Goal: Transaction & Acquisition: Book appointment/travel/reservation

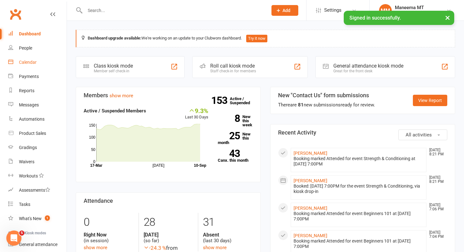
click at [31, 61] on div "Calendar" at bounding box center [28, 62] width 18 height 5
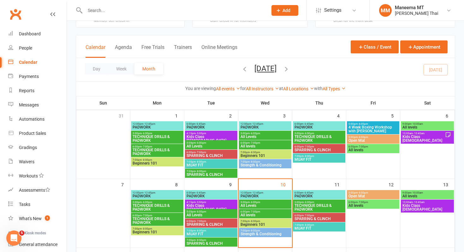
scroll to position [31, 0]
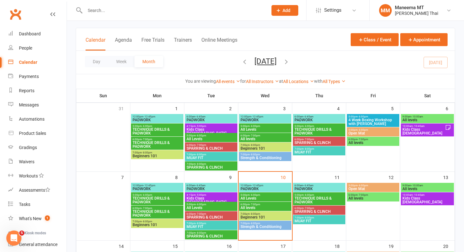
click at [266, 228] on span "Strength & Conditioning" at bounding box center [265, 227] width 50 height 4
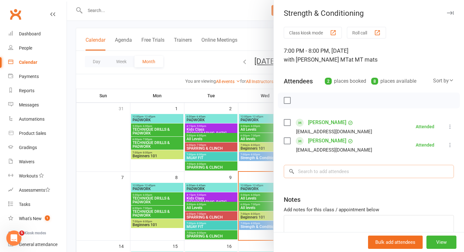
click at [320, 175] on input "search" at bounding box center [369, 171] width 170 height 13
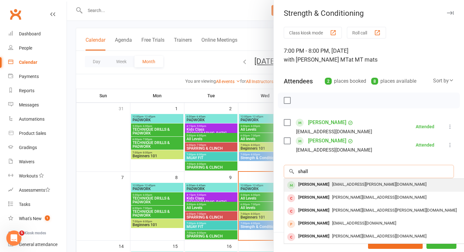
type input "shall"
click at [320, 189] on div "[PERSON_NAME] [PERSON_NAME][EMAIL_ADDRESS][PERSON_NAME][DOMAIN_NAME]" at bounding box center [378, 185] width 189 height 13
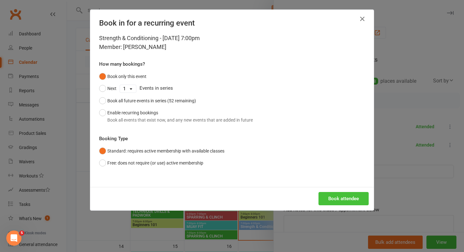
click at [323, 193] on button "Book attendee" at bounding box center [344, 198] width 50 height 13
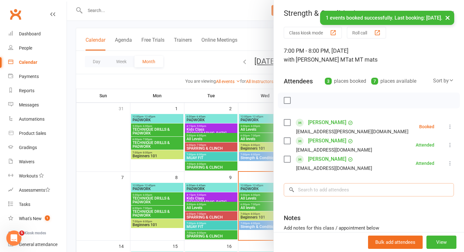
click at [321, 188] on input "search" at bounding box center [369, 189] width 170 height 13
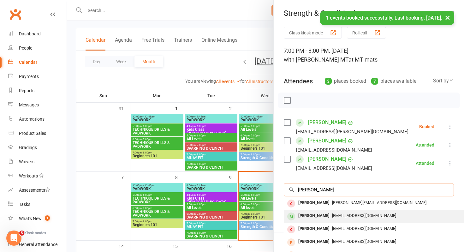
type input "[PERSON_NAME]"
click at [322, 213] on div "[PERSON_NAME]" at bounding box center [314, 215] width 36 height 9
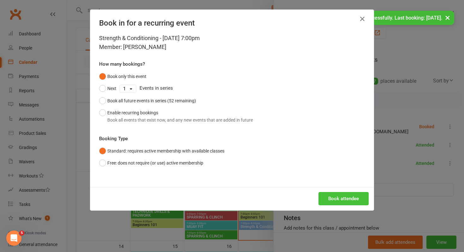
click at [325, 197] on button "Book attendee" at bounding box center [344, 198] width 50 height 13
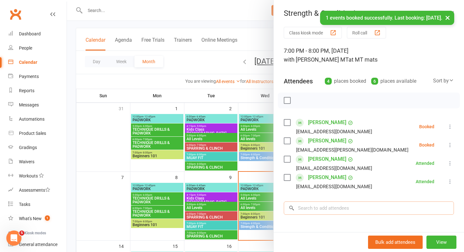
click at [323, 211] on input "search" at bounding box center [369, 207] width 170 height 13
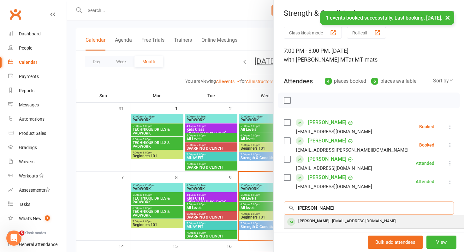
type input "[PERSON_NAME]"
click at [332, 221] on span "[EMAIL_ADDRESS][DOMAIN_NAME]" at bounding box center [364, 220] width 64 height 5
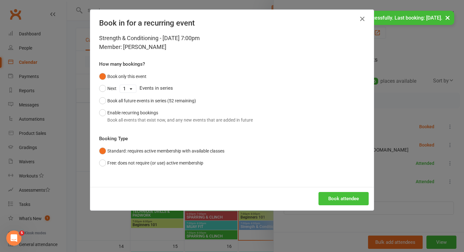
click at [330, 201] on button "Book attendee" at bounding box center [344, 198] width 50 height 13
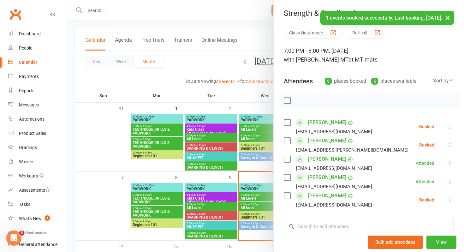
click at [320, 228] on input "search" at bounding box center [369, 226] width 170 height 13
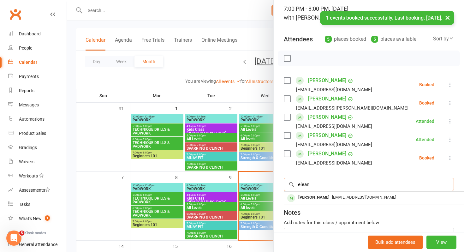
scroll to position [42, 0]
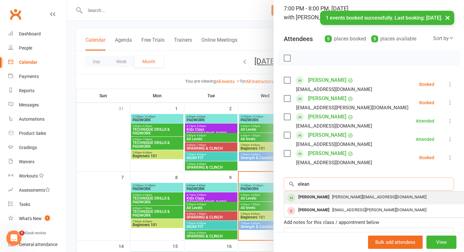
type input "elean"
click at [322, 200] on div "[PERSON_NAME]" at bounding box center [314, 197] width 36 height 9
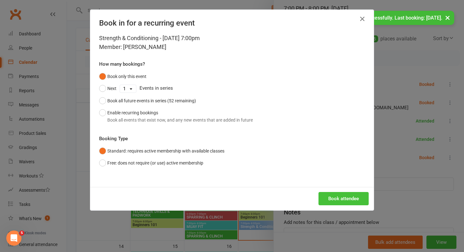
click at [322, 196] on button "Book attendee" at bounding box center [344, 198] width 50 height 13
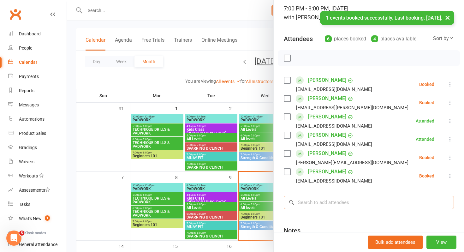
click at [320, 203] on input "search" at bounding box center [369, 202] width 170 height 13
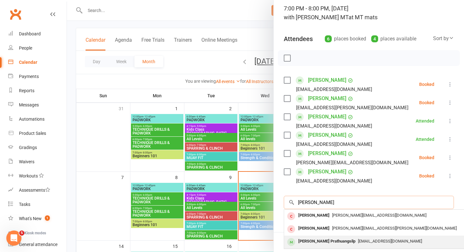
type input "[PERSON_NAME]"
click at [319, 239] on div "[PERSON_NAME] Prathuangsilp" at bounding box center [327, 241] width 62 height 9
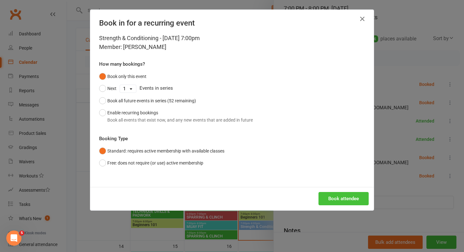
click at [325, 203] on button "Book attendee" at bounding box center [344, 198] width 50 height 13
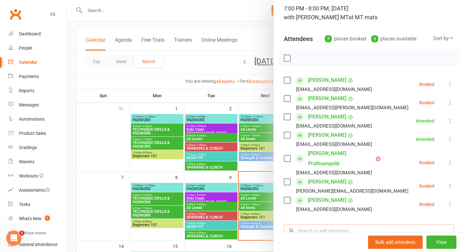
click at [303, 224] on input "search" at bounding box center [369, 230] width 170 height 13
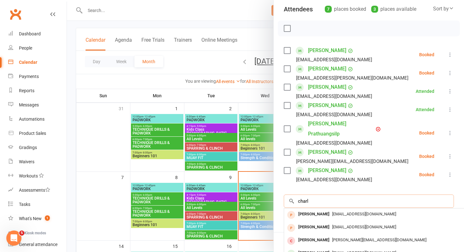
scroll to position [72, 0]
type input "charl"
click at [299, 248] on div "[PERSON_NAME]" at bounding box center [314, 252] width 36 height 9
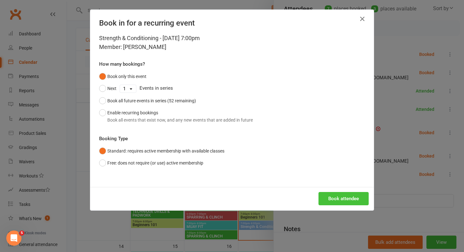
click at [335, 198] on button "Book attendee" at bounding box center [344, 198] width 50 height 13
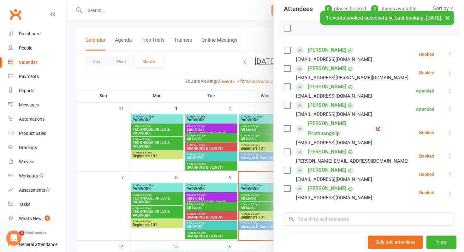
click at [290, 11] on div "× 1 events booked successfully. Last booking: [DATE]." at bounding box center [228, 11] width 456 height 0
click at [288, 11] on div "× 1 events booked successfully. Last booking: [DATE]." at bounding box center [228, 11] width 456 height 0
click at [286, 11] on div "× 1 events booked successfully. Last booking: [DATE]." at bounding box center [228, 11] width 456 height 0
click at [287, 11] on div "× 1 events booked successfully. Last booking: [DATE]." at bounding box center [228, 11] width 456 height 0
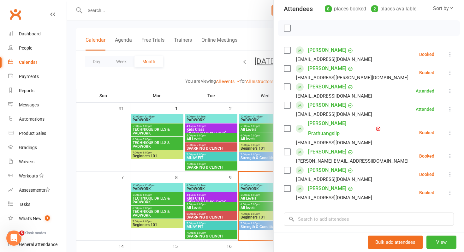
scroll to position [18, 0]
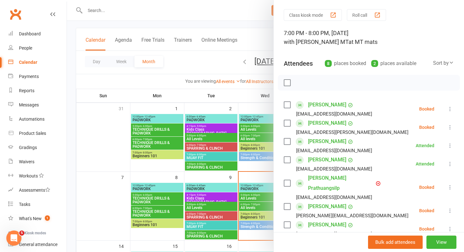
click at [289, 83] on label at bounding box center [287, 83] width 6 height 6
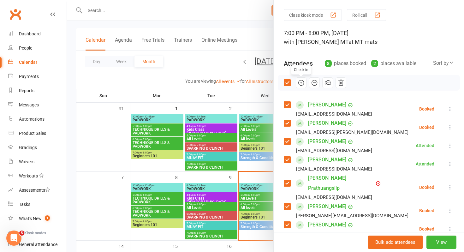
click at [299, 84] on icon "button" at bounding box center [301, 82] width 7 height 7
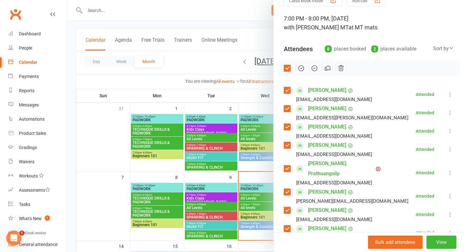
scroll to position [17, 0]
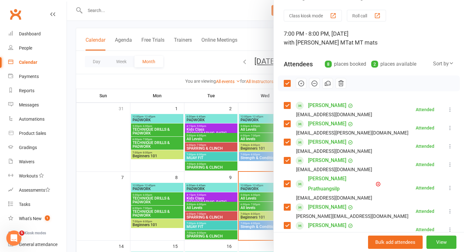
click at [254, 217] on div at bounding box center [265, 126] width 397 height 252
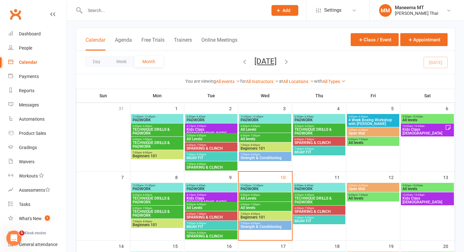
click at [254, 217] on span "Beginners 101" at bounding box center [265, 217] width 50 height 4
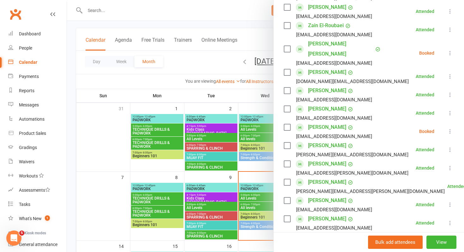
scroll to position [116, 0]
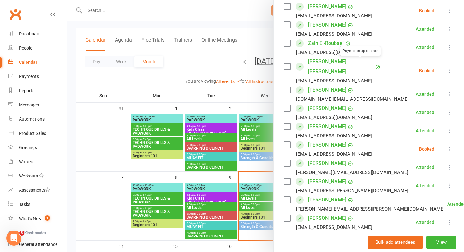
click at [334, 60] on link "[PERSON_NAME] [PERSON_NAME]" at bounding box center [341, 67] width 66 height 20
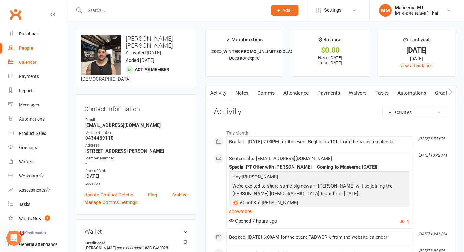
click at [34, 60] on div "Calendar" at bounding box center [28, 62] width 18 height 5
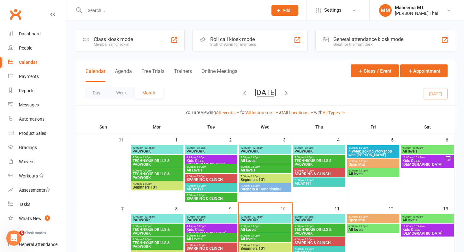
click at [315, 217] on span "6:00am - 6:45am" at bounding box center [319, 216] width 50 height 3
